Goal: Task Accomplishment & Management: Complete application form

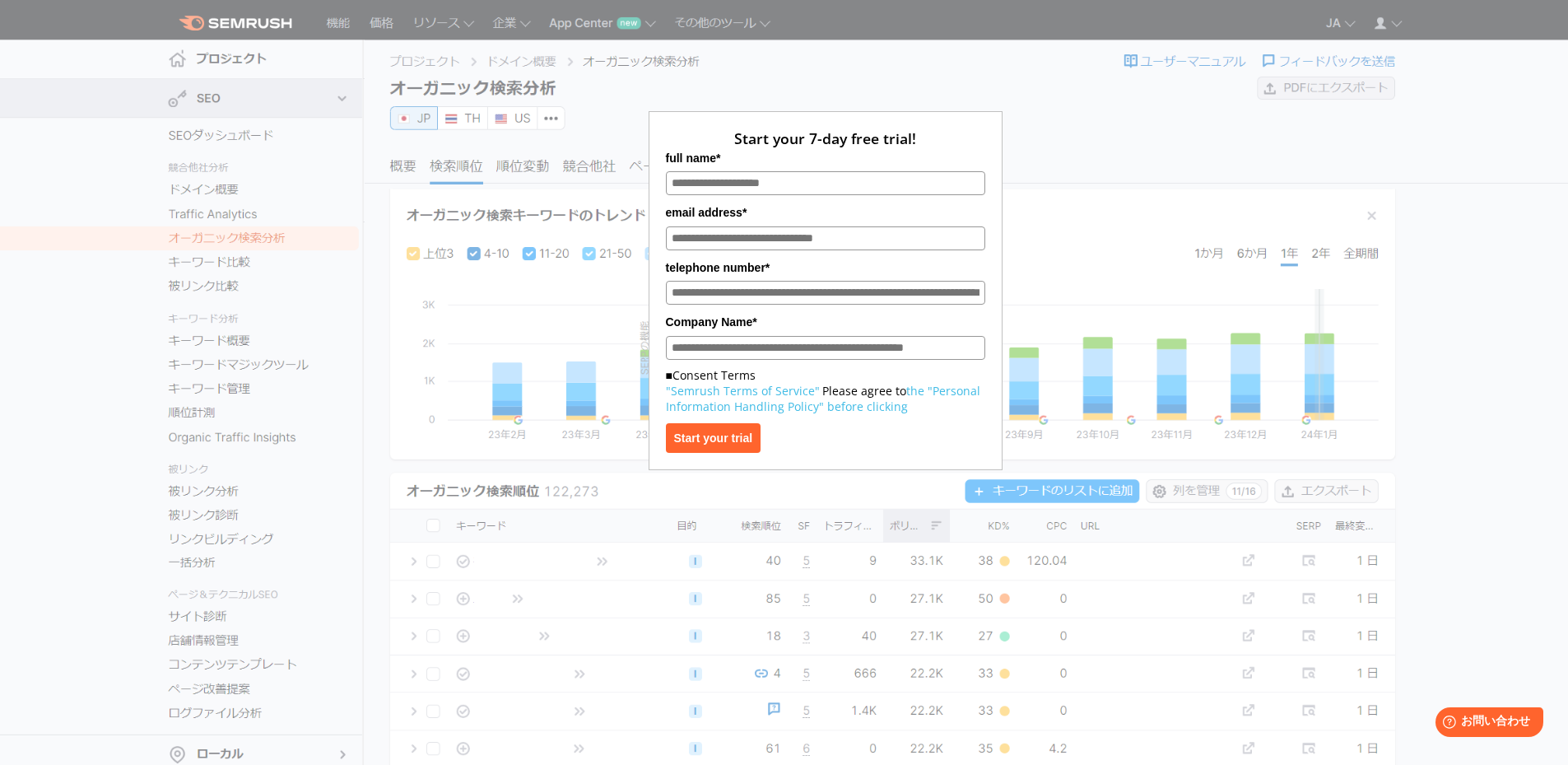
drag, startPoint x: 863, startPoint y: 295, endPoint x: 1049, endPoint y: 301, distance: 186.1
click at [1049, 301] on div "Start your 7-day free trial! full name* email address* telephone number* Compan…" at bounding box center [825, 245] width 824 height 450
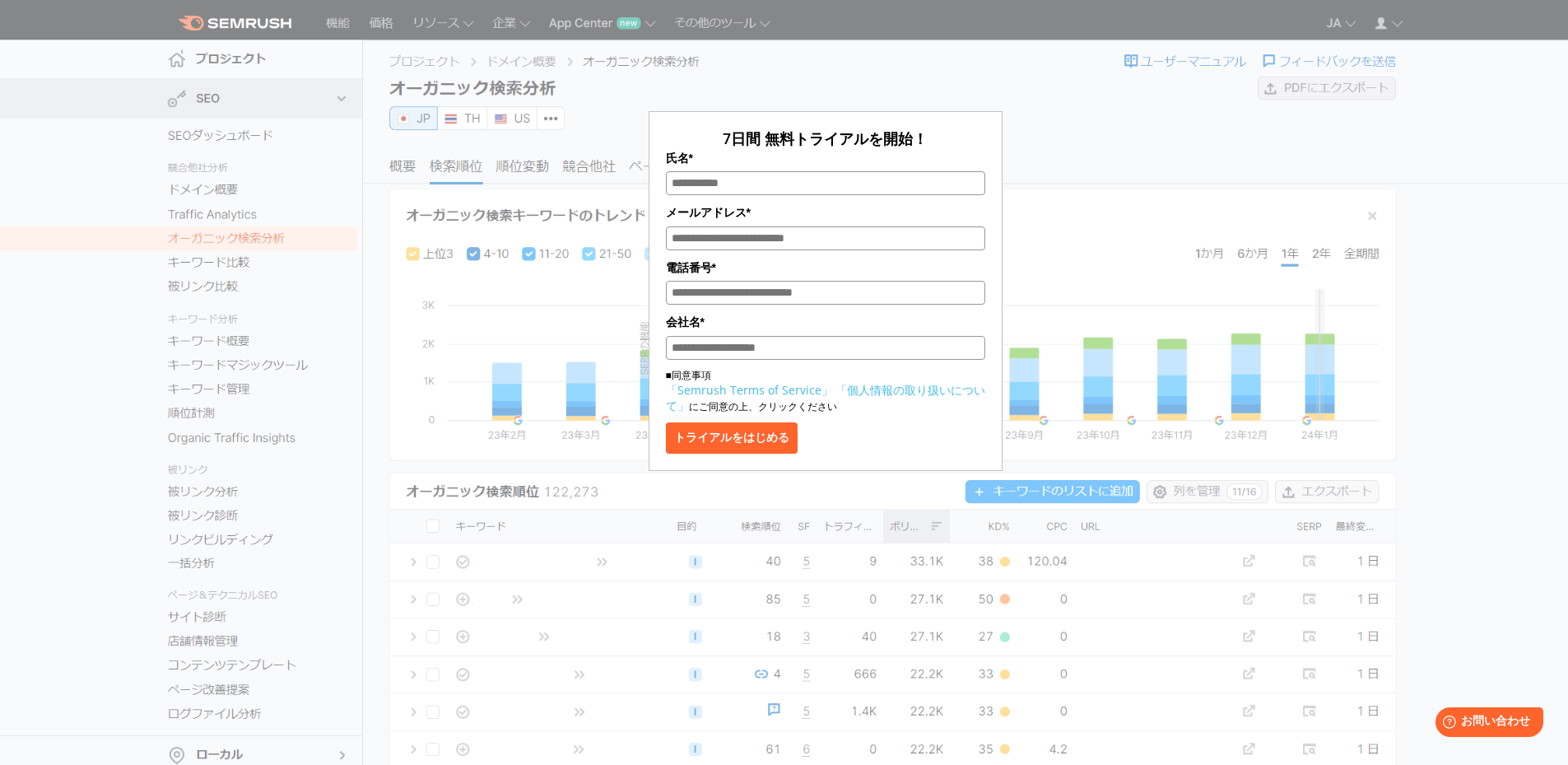
drag, startPoint x: 866, startPoint y: 347, endPoint x: 935, endPoint y: 346, distance: 69.0
click at [935, 346] on input "会社名*" at bounding box center [825, 348] width 319 height 24
drag, startPoint x: 934, startPoint y: 353, endPoint x: 691, endPoint y: 350, distance: 243.0
click at [691, 350] on input "会社名*" at bounding box center [825, 348] width 319 height 24
drag, startPoint x: 947, startPoint y: 289, endPoint x: 794, endPoint y: 283, distance: 153.1
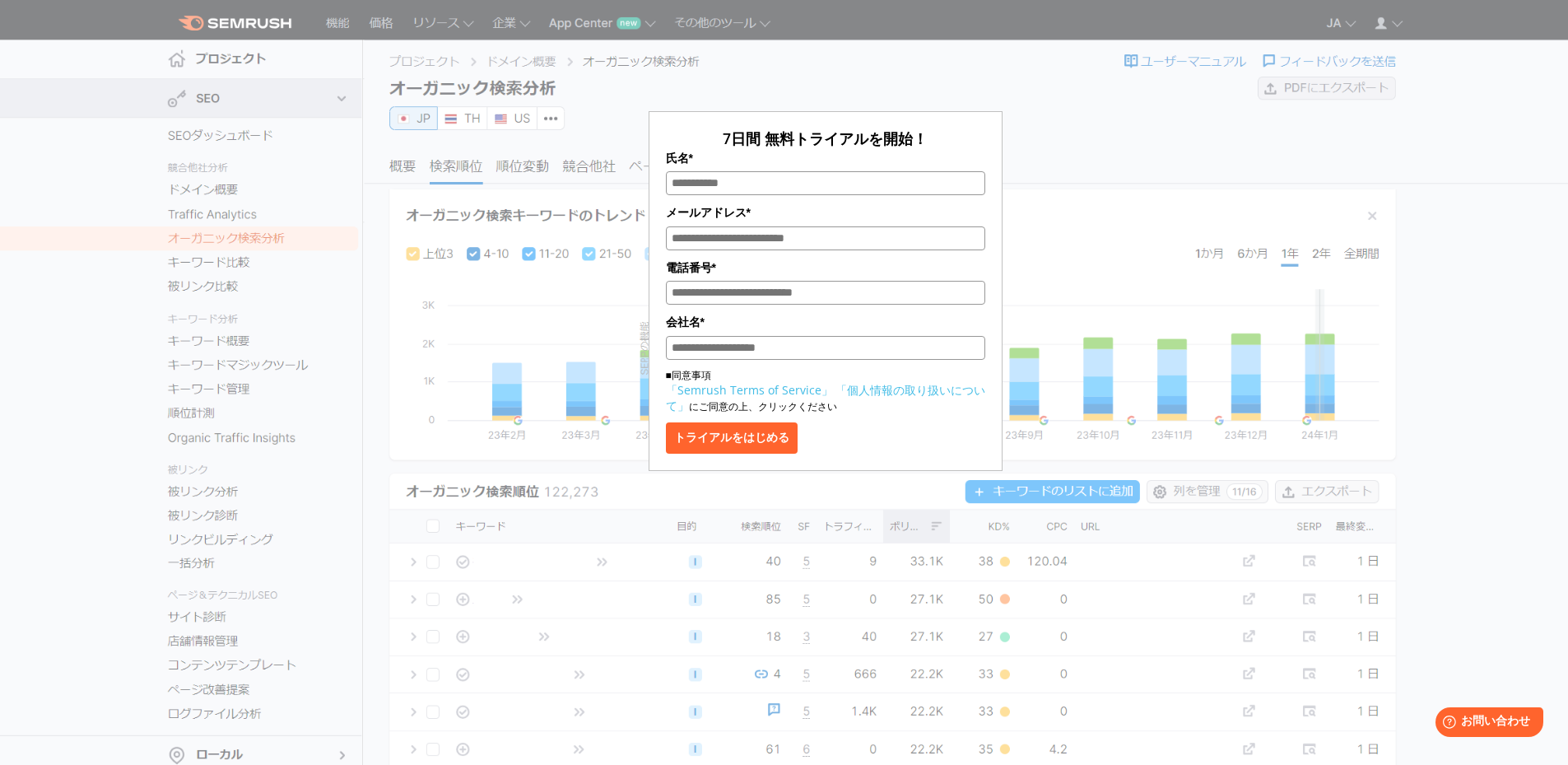
click at [796, 283] on input "電話番号*" at bounding box center [825, 293] width 319 height 24
drag, startPoint x: 678, startPoint y: 266, endPoint x: 737, endPoint y: 272, distance: 59.3
click at [737, 272] on label "電話番号*" at bounding box center [825, 267] width 319 height 18
click at [880, 295] on input "電話番号*" at bounding box center [825, 293] width 319 height 24
click at [906, 267] on label "電話番号*" at bounding box center [825, 267] width 319 height 18
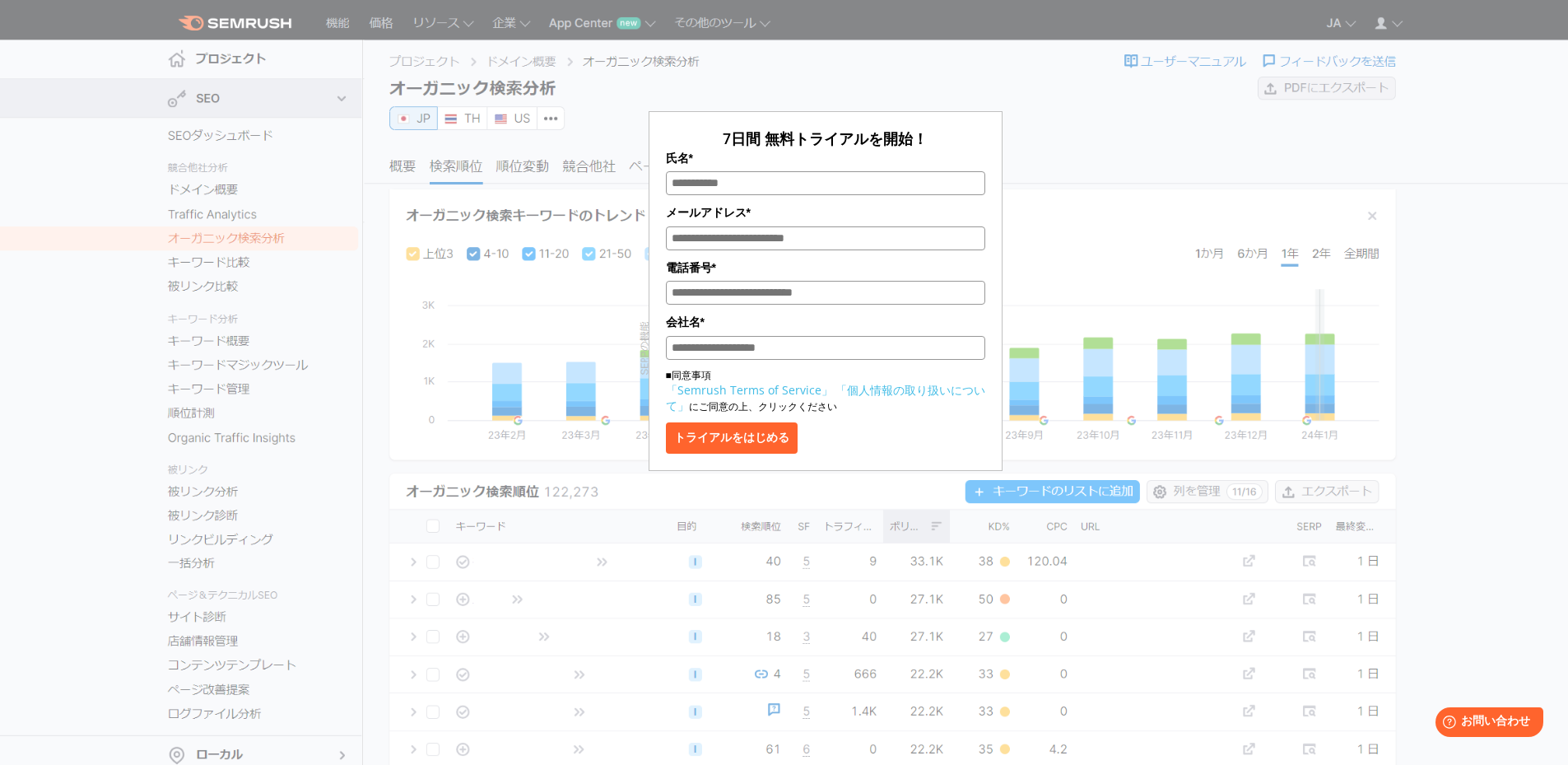
click at [906, 281] on input "電話番号*" at bounding box center [825, 293] width 319 height 24
